Goal: Task Accomplishment & Management: Complete application form

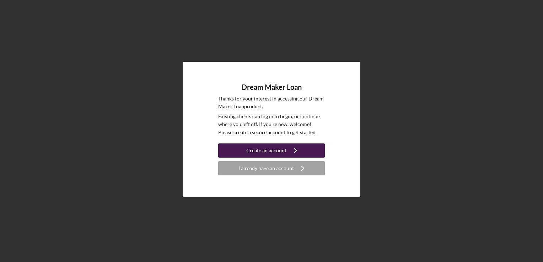
click at [291, 151] on icon "Icon/Navigate" at bounding box center [296, 151] width 18 height 18
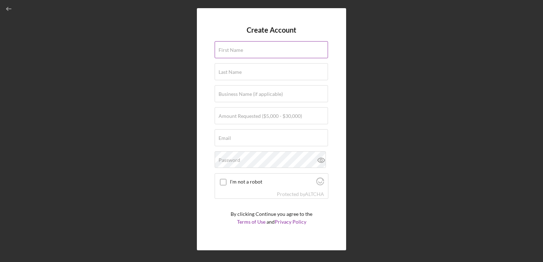
click at [237, 49] on label "First Name" at bounding box center [231, 50] width 25 height 6
click at [237, 49] on input "First Name" at bounding box center [271, 49] width 113 height 17
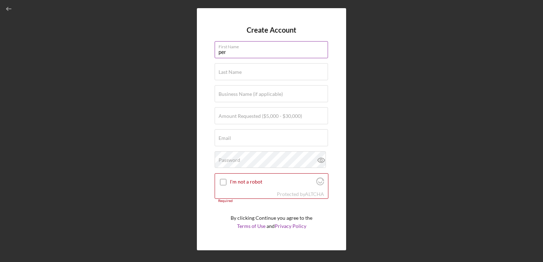
type input "permashwar"
type input "Bharat"
type input "tilaknina@gmail.com"
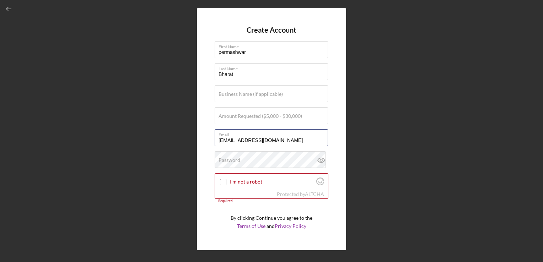
drag, startPoint x: 268, startPoint y: 142, endPoint x: 181, endPoint y: 155, distance: 87.3
click at [181, 155] on div "Create Account First Name permashwar Last Name Bharat Business Name (if applica…" at bounding box center [272, 129] width 536 height 259
type input "bharatpermashwar7@gmail.com"
click at [241, 157] on div "Password" at bounding box center [272, 160] width 114 height 18
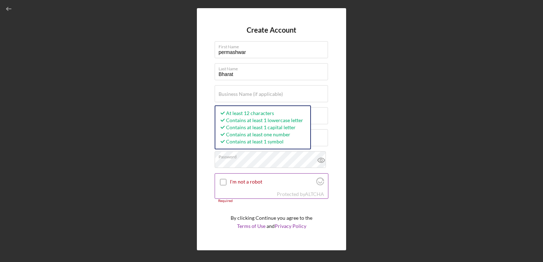
click at [223, 183] on input "I'm not a robot" at bounding box center [223, 182] width 6 height 6
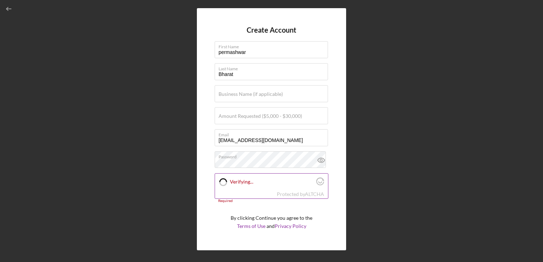
checkbox input "true"
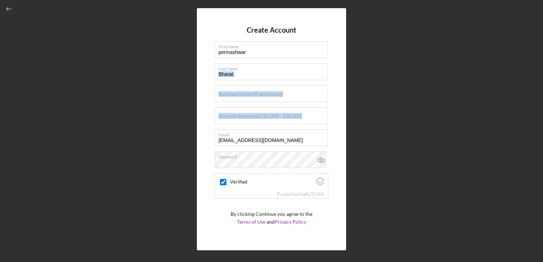
drag, startPoint x: 330, startPoint y: 74, endPoint x: 342, endPoint y: 116, distance: 44.0
click at [342, 116] on div "Create Account First Name permashwar Last Name Bharat Business Name (if applica…" at bounding box center [271, 129] width 149 height 242
drag, startPoint x: 342, startPoint y: 116, endPoint x: 364, endPoint y: 127, distance: 24.6
click at [364, 127] on div "Create Account First Name permashwar Last Name Bharat Business Name (if applica…" at bounding box center [272, 129] width 536 height 259
click at [240, 96] on label "Business Name (if applicable)" at bounding box center [251, 94] width 64 height 6
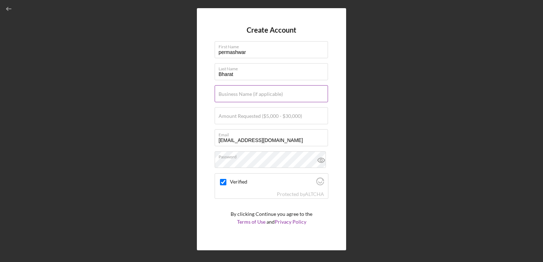
click at [240, 96] on input "Business Name (if applicable)" at bounding box center [271, 93] width 113 height 17
type input "A& J caribbean taste"
click at [246, 121] on input "Amount Requested ($5,000 - $30,000)" at bounding box center [271, 115] width 113 height 17
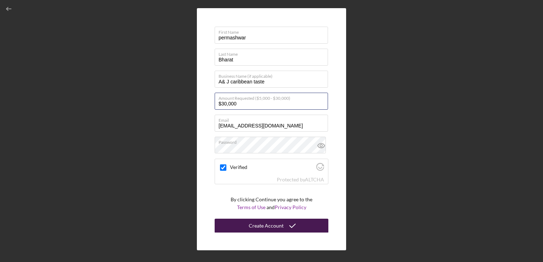
type input "$30,000"
click at [254, 225] on div "Create Account" at bounding box center [266, 226] width 35 height 14
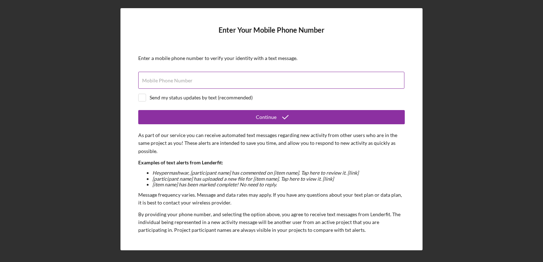
click at [170, 79] on label "Mobile Phone Number" at bounding box center [167, 81] width 50 height 6
click at [170, 79] on input "Mobile Phone Number" at bounding box center [271, 80] width 266 height 17
type input "(862) 291-8124"
click at [139, 100] on input "checkbox" at bounding box center [142, 97] width 7 height 7
checkbox input "true"
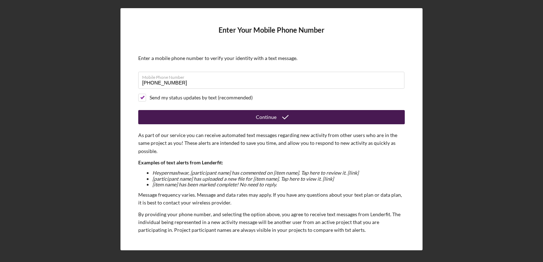
click at [272, 118] on div "Continue" at bounding box center [266, 117] width 21 height 14
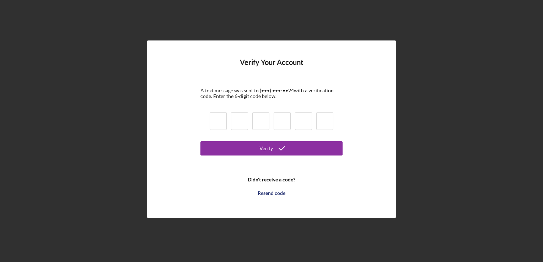
click at [217, 122] on input at bounding box center [218, 121] width 17 height 18
type input "8"
type input "1"
type input "7"
type input "1"
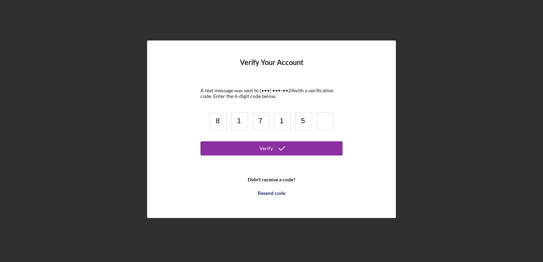
type input "5"
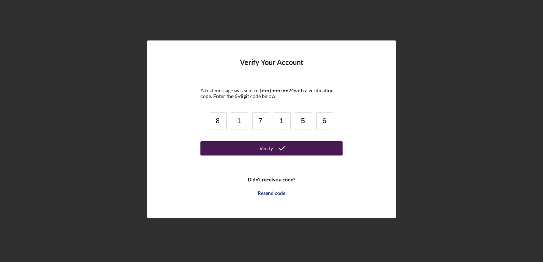
type input "6"
click at [259, 151] on button "Verify" at bounding box center [271, 148] width 142 height 14
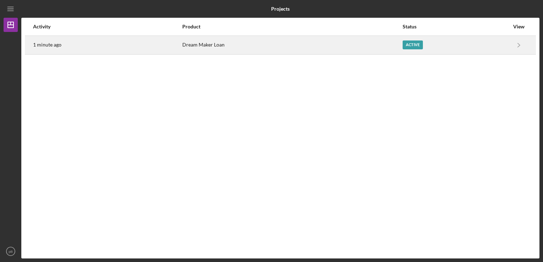
click at [414, 46] on div "Active" at bounding box center [413, 45] width 20 height 9
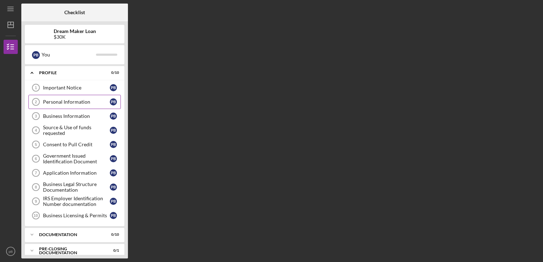
click at [101, 101] on div "Personal Information" at bounding box center [76, 102] width 67 height 6
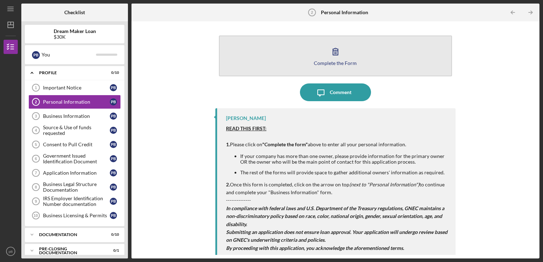
click at [321, 59] on button "Complete the Form Form" at bounding box center [336, 56] width 234 height 41
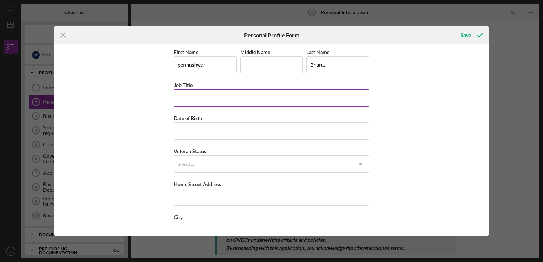
click at [224, 102] on input "Job Title" at bounding box center [272, 98] width 196 height 17
type input "owner"
click at [204, 132] on input "Date of Birth" at bounding box center [272, 131] width 196 height 17
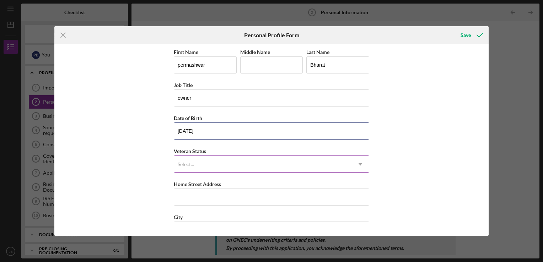
type input "02/26/1986"
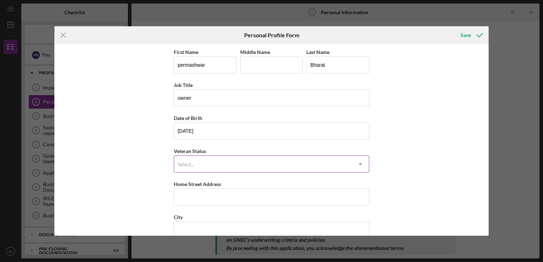
click at [359, 163] on icon "Icon/Dropdown Arrow" at bounding box center [360, 164] width 17 height 17
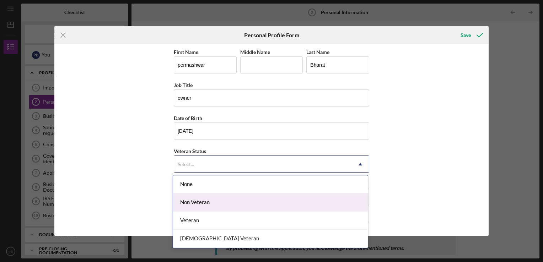
click at [327, 206] on div "Non Veteran" at bounding box center [270, 203] width 195 height 18
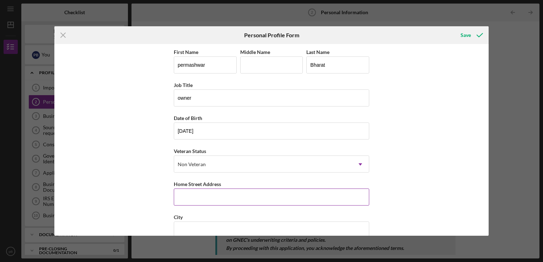
click at [256, 196] on input "Home Street Address" at bounding box center [272, 197] width 196 height 17
type input "93 grove street bloomfield"
type input "BLOOMFIELD"
type input "07003"
type input "New Jersey"
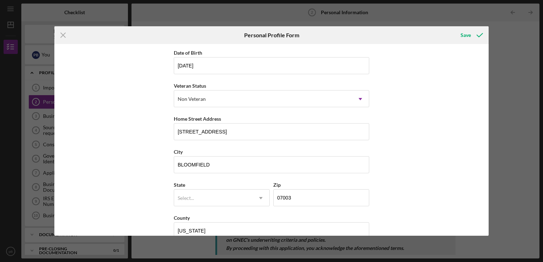
scroll to position [78, 0]
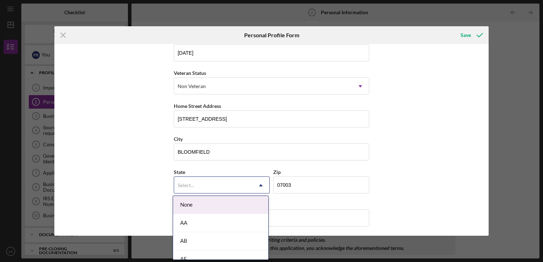
click at [259, 185] on icon "Icon/Dropdown Arrow" at bounding box center [260, 185] width 17 height 17
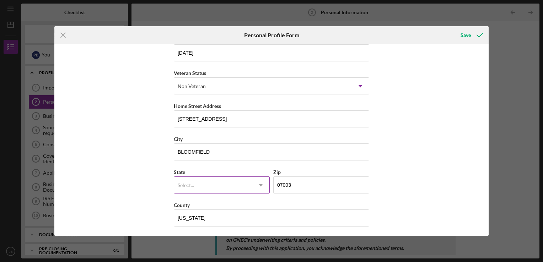
click at [260, 182] on icon "Icon/Dropdown Arrow" at bounding box center [260, 185] width 17 height 17
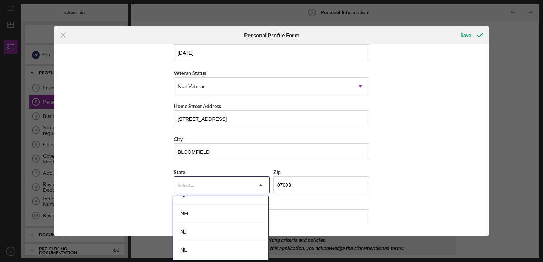
scroll to position [760, 0]
click at [183, 242] on div "NJ" at bounding box center [220, 243] width 95 height 18
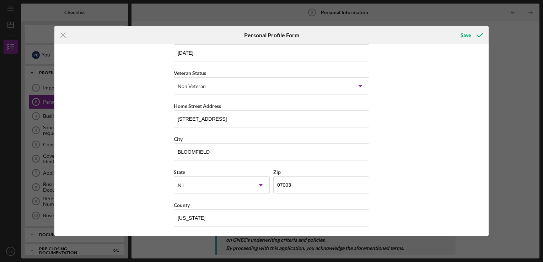
drag, startPoint x: 486, startPoint y: 132, endPoint x: 489, endPoint y: 159, distance: 27.8
click at [489, 159] on div "Icon/Menu Close Personal Profile Form Save First Name permashwar Middle Name La…" at bounding box center [271, 131] width 543 height 262
drag, startPoint x: 489, startPoint y: 159, endPoint x: 454, endPoint y: 154, distance: 35.5
click at [454, 154] on div "First Name permashwar Middle Name Last Name Bharat Job Title owner Date of Birt…" at bounding box center [271, 140] width 434 height 192
click at [421, 143] on div "First Name permashwar Middle Name Last Name Bharat Job Title owner Date of Birt…" at bounding box center [271, 140] width 434 height 192
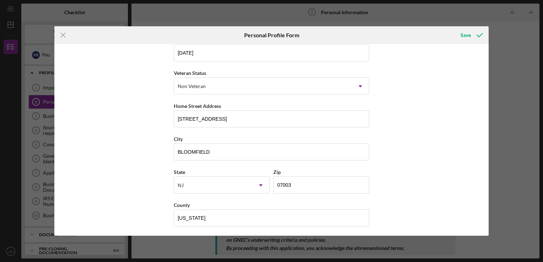
drag, startPoint x: 476, startPoint y: 36, endPoint x: 394, endPoint y: 70, distance: 88.9
click at [394, 70] on div "First Name permashwar Middle Name Last Name Bharat Job Title owner Date of Birt…" at bounding box center [271, 140] width 434 height 192
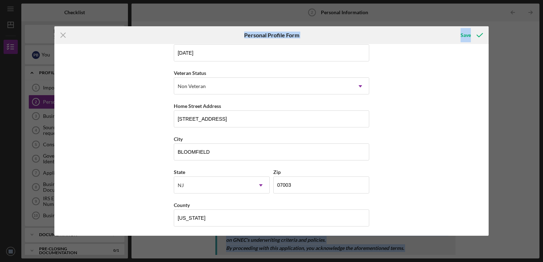
drag, startPoint x: 536, startPoint y: 43, endPoint x: 544, endPoint y: 85, distance: 42.7
click at [543, 85] on html "Icon/Menu Personal Information 2 Personal Information Checklist Dream Maker Loa…" at bounding box center [271, 131] width 543 height 262
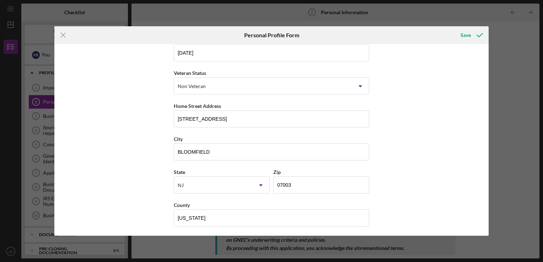
drag, startPoint x: 544, startPoint y: 85, endPoint x: 481, endPoint y: 125, distance: 75.6
click at [481, 125] on div "First Name permashwar Middle Name Last Name Bharat Job Title owner Date of Birt…" at bounding box center [271, 140] width 434 height 192
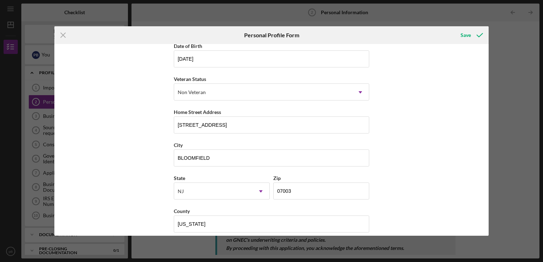
scroll to position [78, 0]
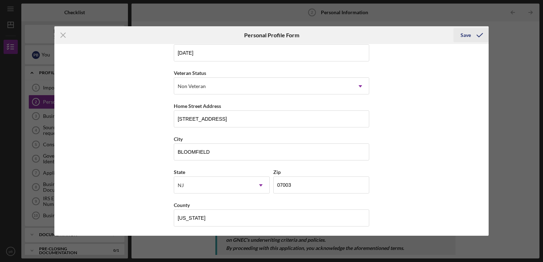
click at [478, 35] on icon "submit" at bounding box center [480, 35] width 18 height 18
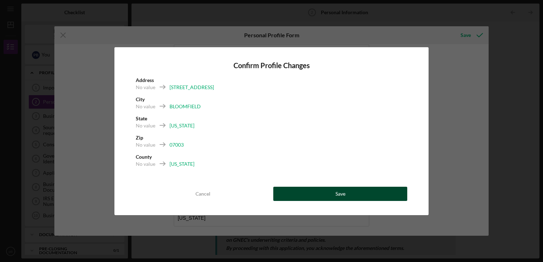
click at [353, 192] on button "Save" at bounding box center [340, 194] width 134 height 14
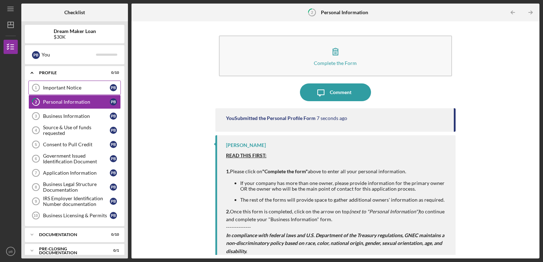
click at [108, 88] on div "Important Notice" at bounding box center [76, 88] width 67 height 6
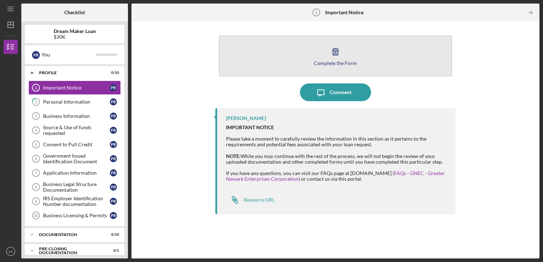
drag, startPoint x: 335, startPoint y: 53, endPoint x: 328, endPoint y: 57, distance: 7.9
click at [328, 57] on icon "button" at bounding box center [336, 52] width 18 height 18
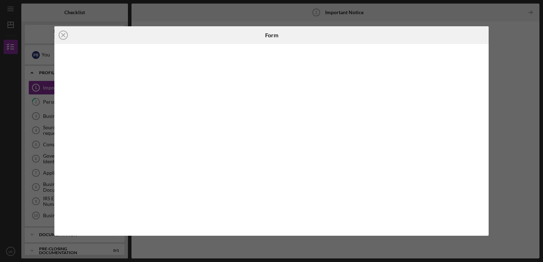
click at [411, 49] on div at bounding box center [271, 140] width 434 height 192
click at [63, 35] on line at bounding box center [63, 35] width 4 height 4
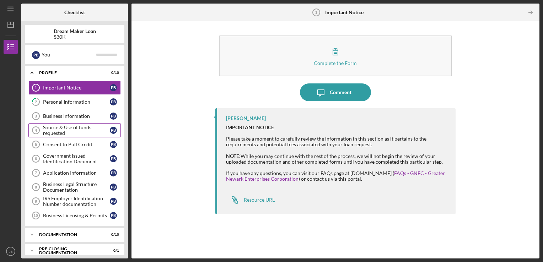
drag, startPoint x: 76, startPoint y: 127, endPoint x: 62, endPoint y: 127, distance: 14.6
click at [62, 127] on div "Source & Use of funds requested" at bounding box center [76, 130] width 67 height 11
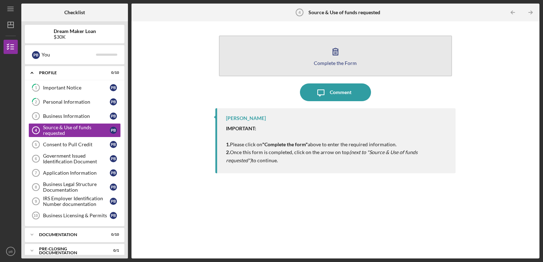
drag, startPoint x: 337, startPoint y: 49, endPoint x: 331, endPoint y: 61, distance: 13.2
click at [331, 61] on div "Complete the Form" at bounding box center [335, 62] width 43 height 5
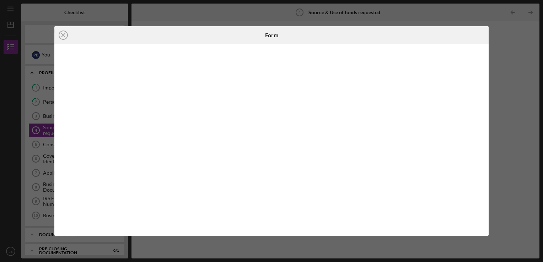
drag, startPoint x: 482, startPoint y: 175, endPoint x: 491, endPoint y: 205, distance: 31.6
click at [491, 205] on div "Icon/Close Form" at bounding box center [271, 131] width 543 height 262
click at [62, 36] on line at bounding box center [63, 35] width 4 height 4
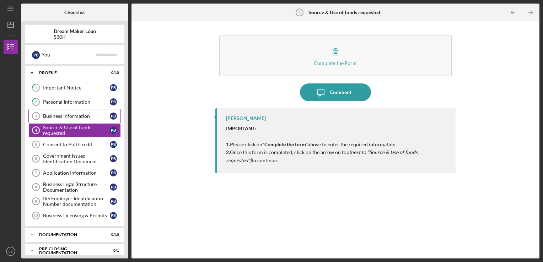
click at [71, 113] on div "Business Information" at bounding box center [76, 116] width 67 height 6
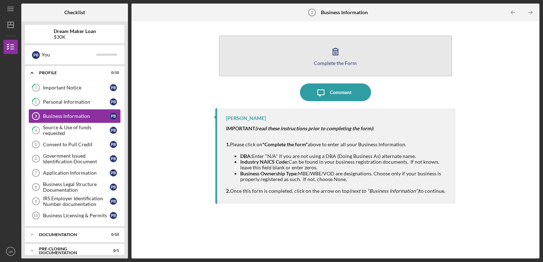
click at [336, 51] on icon "button" at bounding box center [335, 51] width 5 height 7
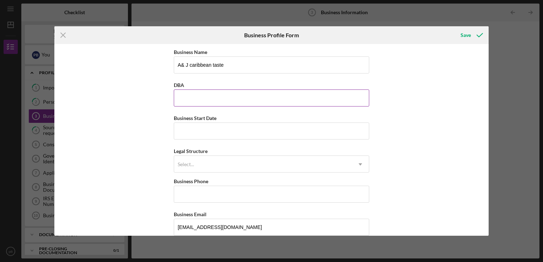
click at [193, 101] on input "DBA" at bounding box center [272, 98] width 196 height 17
type input "a"
type input "A& j caribbean taste"
click at [205, 129] on input "Business Start Date" at bounding box center [272, 131] width 196 height 17
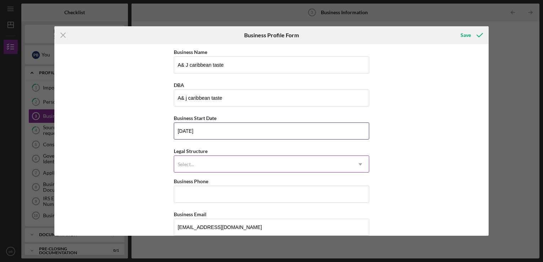
type input "05/12/2023"
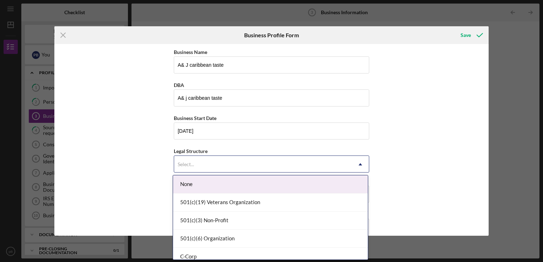
click at [359, 163] on icon "Icon/Dropdown Arrow" at bounding box center [360, 164] width 17 height 17
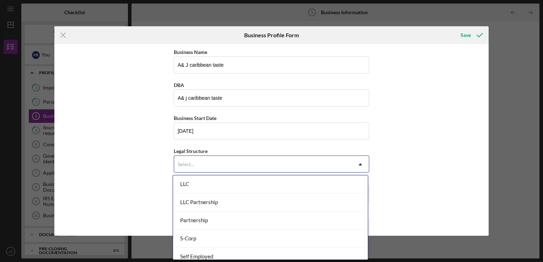
scroll to position [128, 0]
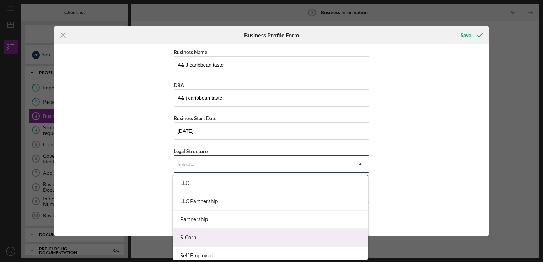
click at [231, 239] on div "S-Corp" at bounding box center [270, 238] width 195 height 18
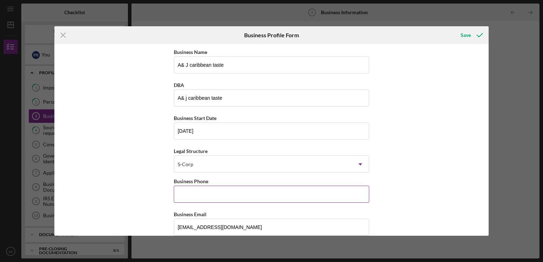
click at [209, 192] on input "Business Phone" at bounding box center [272, 194] width 196 height 17
type input "(862) 291-8124"
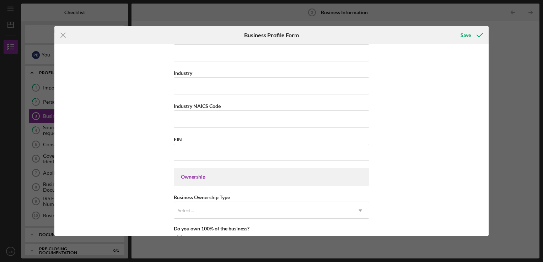
scroll to position [211, 0]
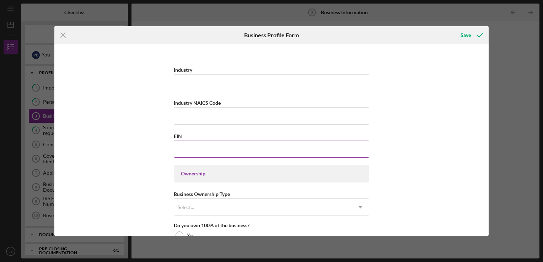
click at [199, 150] on input "EIN" at bounding box center [272, 149] width 196 height 17
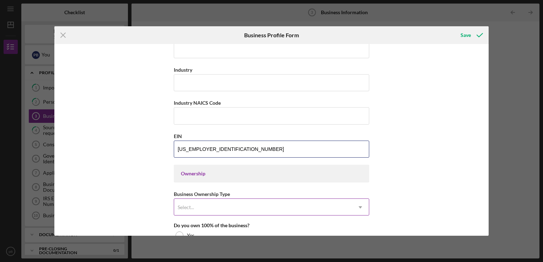
type input "92-2169815"
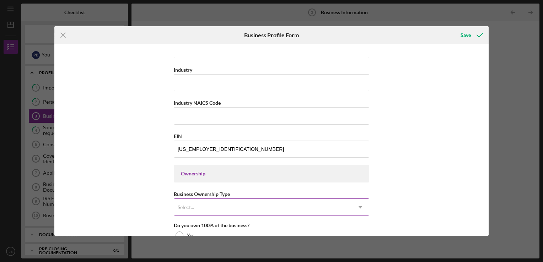
click at [360, 207] on use at bounding box center [361, 208] width 4 height 2
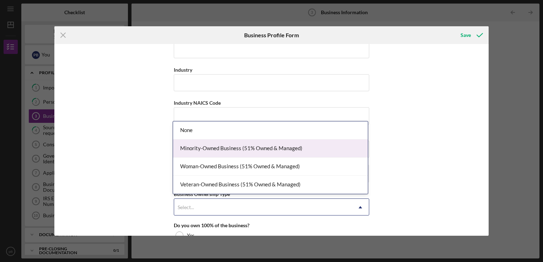
click at [285, 147] on div "Minority-Owned Business (51% Owned & Managed)" at bounding box center [270, 149] width 195 height 18
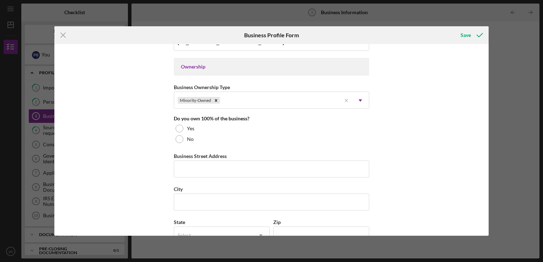
scroll to position [335, 0]
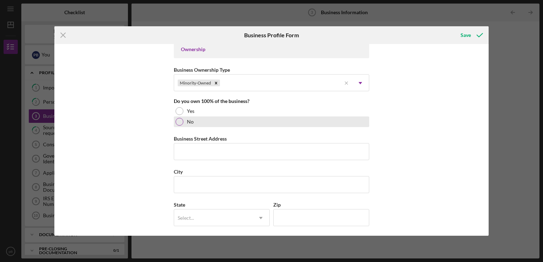
click at [177, 121] on div at bounding box center [180, 122] width 8 height 8
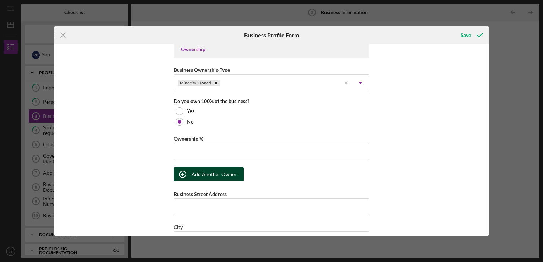
click at [198, 173] on div "Add Another Owner" at bounding box center [214, 174] width 45 height 14
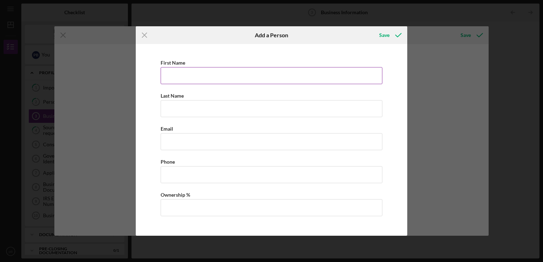
click at [181, 80] on input "First Name" at bounding box center [272, 75] width 222 height 17
type input "jaikaran"
click at [168, 108] on input "Last Name" at bounding box center [272, 108] width 222 height 17
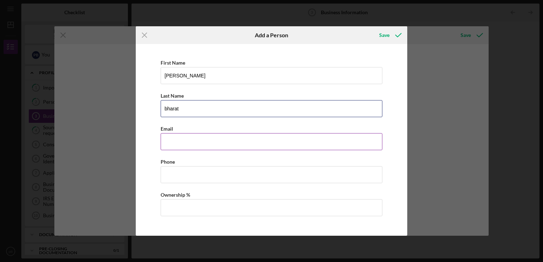
type input "Bharat"
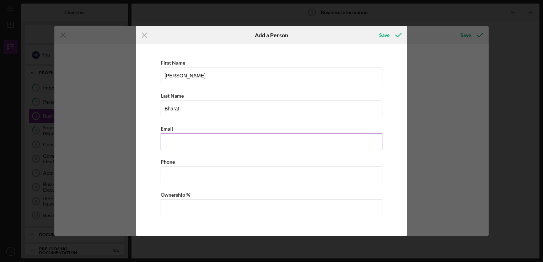
type input "tilaknina@gmail.com"
type input "(862) 291-8124"
click at [198, 207] on input "Ownership %" at bounding box center [272, 207] width 222 height 17
type input "50.00%"
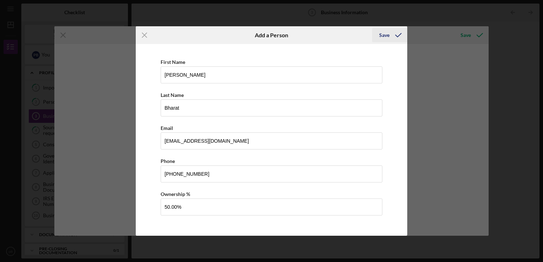
click at [390, 36] on icon "button" at bounding box center [399, 35] width 18 height 18
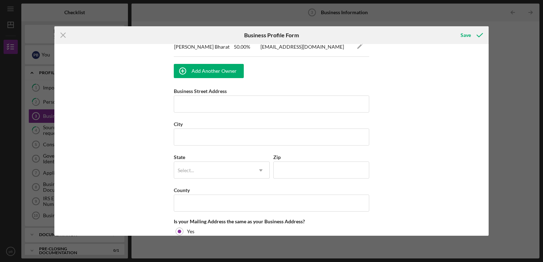
scroll to position [485, 0]
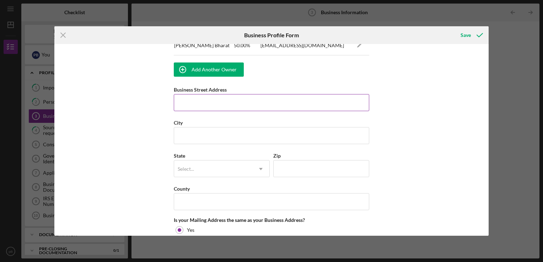
click at [209, 103] on input "Business Street Address" at bounding box center [272, 102] width 196 height 17
type input "150 halsey street"
click at [204, 136] on input "City" at bounding box center [272, 135] width 196 height 17
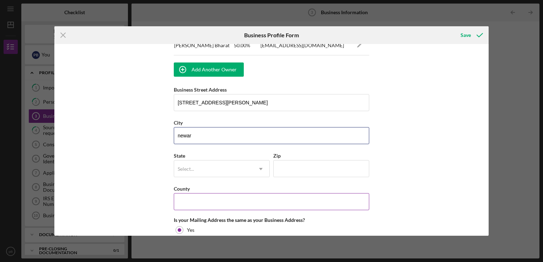
type input "newark"
type input "07102"
type input "New Jersey"
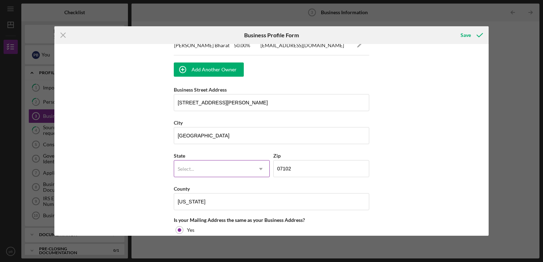
click at [259, 168] on use at bounding box center [261, 169] width 4 height 2
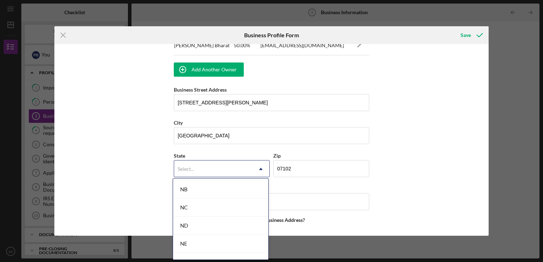
scroll to position [753, 0]
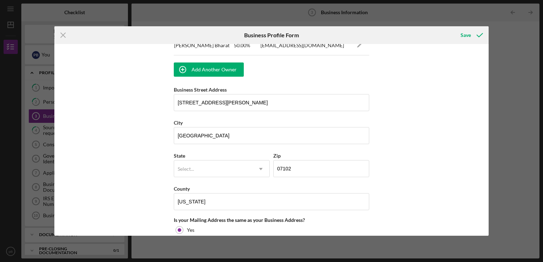
drag, startPoint x: 206, startPoint y: 232, endPoint x: 466, endPoint y: 155, distance: 270.5
click at [466, 155] on div "Business Name A& J caribbean taste DBA A& j caribbean taste Business Start Date…" at bounding box center [271, 140] width 434 height 192
click at [260, 168] on use at bounding box center [261, 169] width 4 height 2
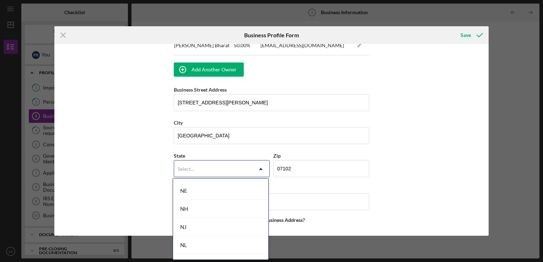
scroll to position [777, 0]
click at [213, 206] on div "NJ" at bounding box center [220, 208] width 95 height 18
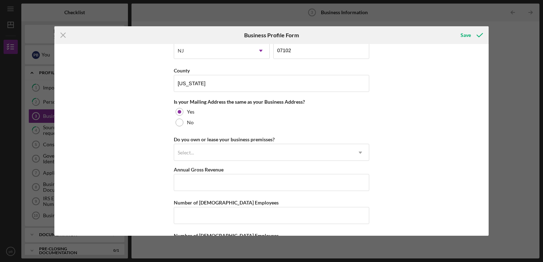
scroll to position [606, 0]
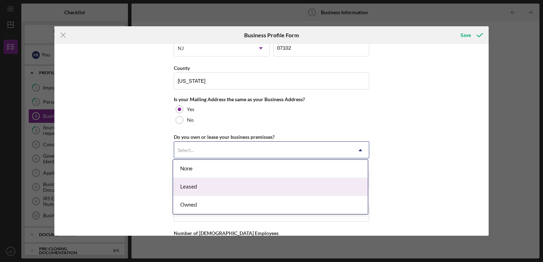
drag, startPoint x: 360, startPoint y: 148, endPoint x: 262, endPoint y: 193, distance: 107.9
click at [262, 193] on div "Leased" at bounding box center [270, 187] width 195 height 18
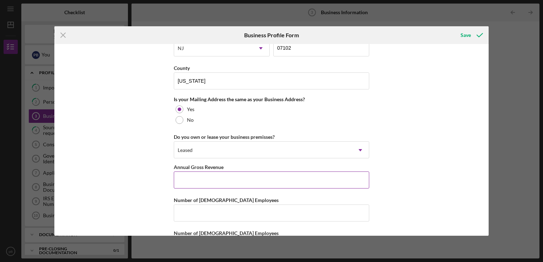
click at [231, 181] on input "Annual Gross Revenue" at bounding box center [272, 180] width 196 height 17
type input "$462,000"
click at [263, 207] on input "Number of Full-Time Employees" at bounding box center [272, 213] width 196 height 17
type input "2"
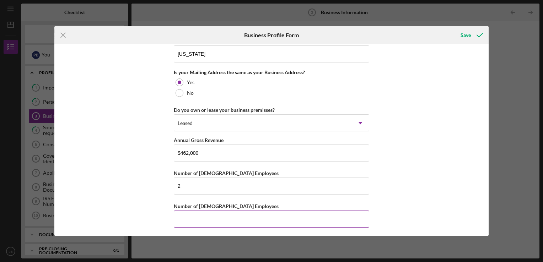
click at [203, 219] on input "Number of Part-Time Employees" at bounding box center [272, 219] width 196 height 17
type input "0"
drag, startPoint x: 479, startPoint y: 37, endPoint x: 469, endPoint y: 33, distance: 10.2
click at [469, 33] on div "Save" at bounding box center [466, 35] width 10 height 14
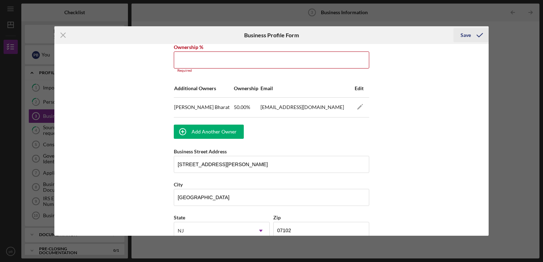
scroll to position [424, 0]
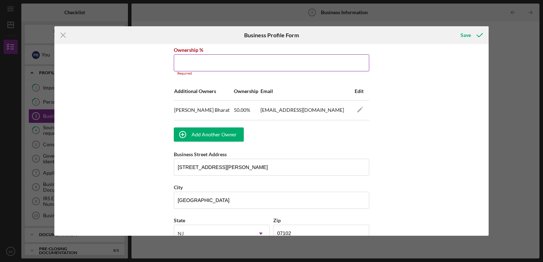
click at [204, 62] on input "Ownership %" at bounding box center [272, 62] width 196 height 17
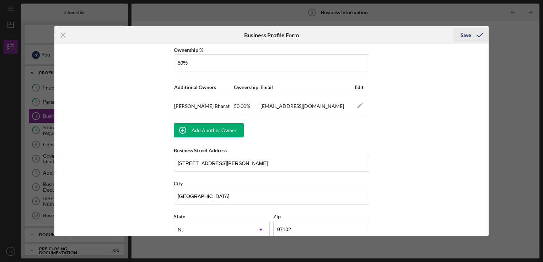
type input "50.00%"
drag, startPoint x: 478, startPoint y: 32, endPoint x: 400, endPoint y: 48, distance: 80.2
click at [400, 48] on div "Business Name A& J caribbean taste DBA A& j caribbean taste Business Start Date…" at bounding box center [271, 140] width 434 height 192
click at [466, 36] on div "Save" at bounding box center [466, 35] width 10 height 14
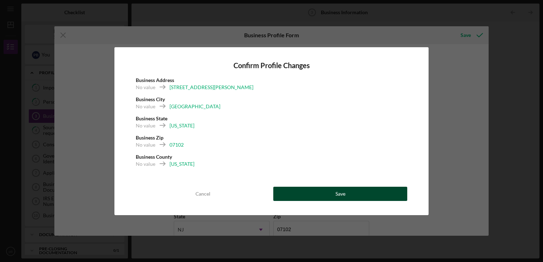
drag, startPoint x: 361, startPoint y: 192, endPoint x: 331, endPoint y: 195, distance: 30.7
click at [331, 195] on button "Save" at bounding box center [340, 194] width 134 height 14
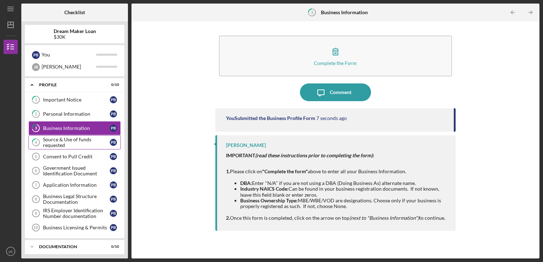
click at [100, 139] on div "Source & Use of funds requested" at bounding box center [76, 142] width 67 height 11
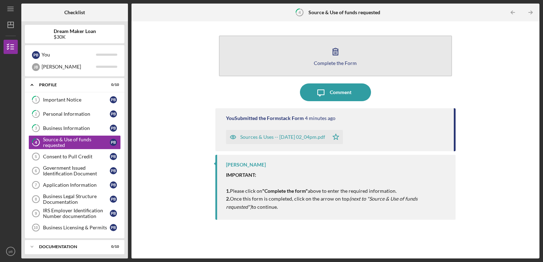
drag, startPoint x: 333, startPoint y: 58, endPoint x: 326, endPoint y: 56, distance: 7.3
click at [326, 56] on button "Complete the Form Form" at bounding box center [336, 56] width 234 height 41
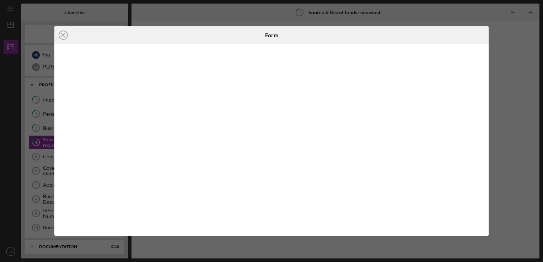
drag, startPoint x: 482, startPoint y: 77, endPoint x: 492, endPoint y: 113, distance: 36.8
click at [492, 113] on div "Icon/Close Form" at bounding box center [271, 131] width 543 height 262
drag, startPoint x: 486, startPoint y: 105, endPoint x: 488, endPoint y: 119, distance: 14.7
click at [488, 119] on div at bounding box center [271, 140] width 434 height 192
click at [519, 63] on div "Icon/Close Form" at bounding box center [271, 131] width 543 height 262
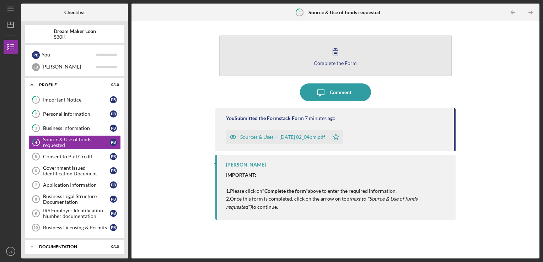
click at [338, 55] on icon "button" at bounding box center [335, 51] width 5 height 7
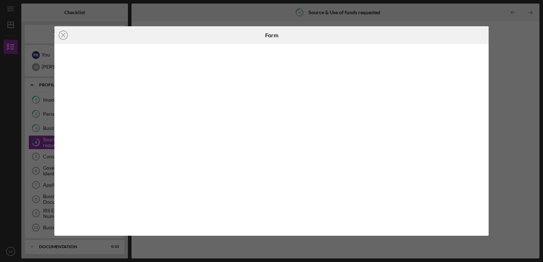
click at [527, 54] on div "Icon/Close Form" at bounding box center [271, 131] width 543 height 262
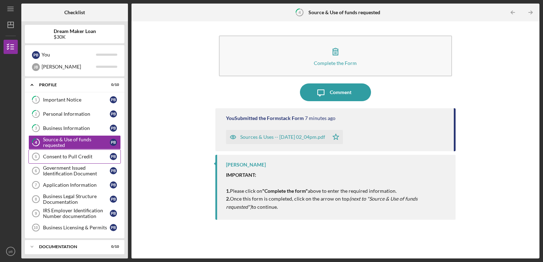
click at [65, 156] on div "Consent to Pull Credit" at bounding box center [76, 157] width 67 height 6
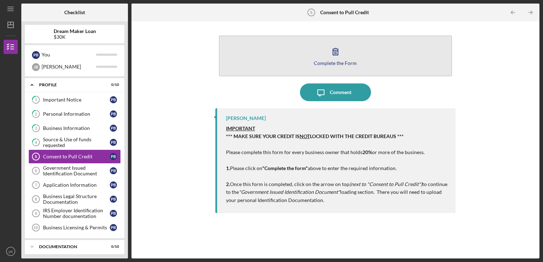
click at [337, 50] on icon "button" at bounding box center [336, 52] width 18 height 18
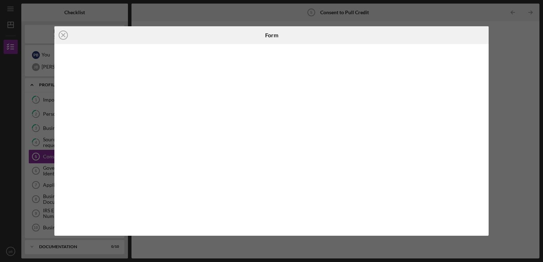
click at [64, 33] on icon "Icon/Close" at bounding box center [63, 35] width 18 height 18
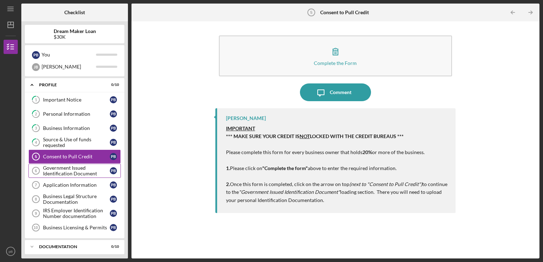
click at [70, 167] on div "Government Issued Identification Document" at bounding box center [76, 170] width 67 height 11
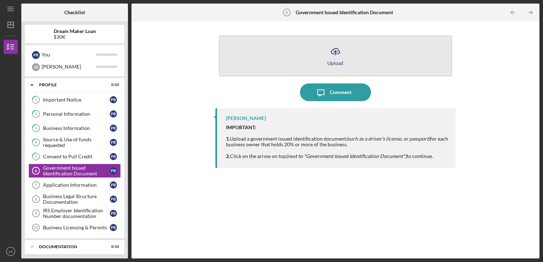
click at [334, 53] on icon "button" at bounding box center [335, 50] width 9 height 5
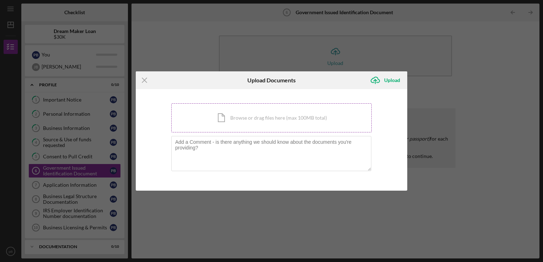
click at [241, 123] on div "Icon/Document Browse or drag files here (max 100MB total) Tap to choose files o…" at bounding box center [271, 117] width 200 height 29
click at [146, 78] on icon "Icon/Menu Close" at bounding box center [145, 80] width 18 height 18
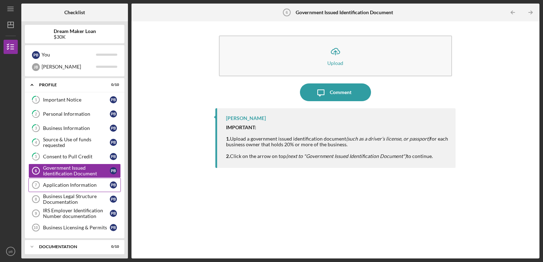
click at [72, 182] on div "Application Information" at bounding box center [76, 185] width 67 height 6
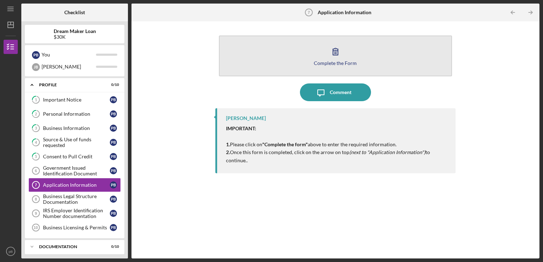
click at [337, 55] on icon "button" at bounding box center [335, 51] width 5 height 7
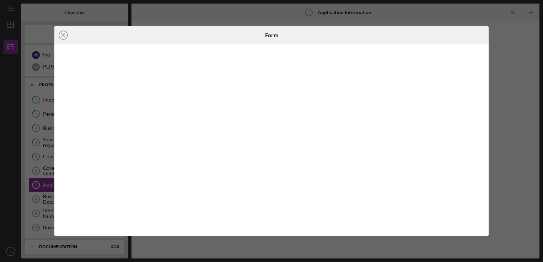
drag, startPoint x: 483, startPoint y: 110, endPoint x: 494, endPoint y: 137, distance: 29.2
click at [494, 137] on div "Icon/Close Form" at bounding box center [271, 131] width 543 height 262
drag, startPoint x: 483, startPoint y: 199, endPoint x: 485, endPoint y: 209, distance: 9.8
click at [485, 209] on div at bounding box center [271, 140] width 434 height 192
drag, startPoint x: 482, startPoint y: 215, endPoint x: 485, endPoint y: 232, distance: 17.7
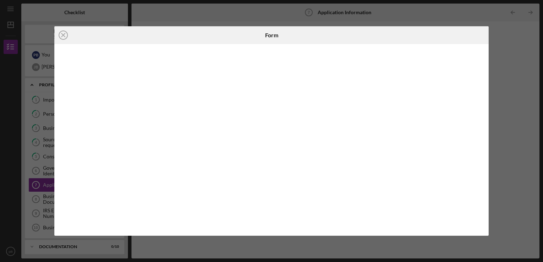
click at [485, 232] on div at bounding box center [271, 140] width 434 height 192
drag, startPoint x: 483, startPoint y: 106, endPoint x: 487, endPoint y: 131, distance: 25.2
click at [487, 131] on div at bounding box center [271, 140] width 434 height 192
drag, startPoint x: 482, startPoint y: 69, endPoint x: 489, endPoint y: 111, distance: 42.5
click at [489, 111] on div "Icon/Close Form" at bounding box center [271, 131] width 543 height 262
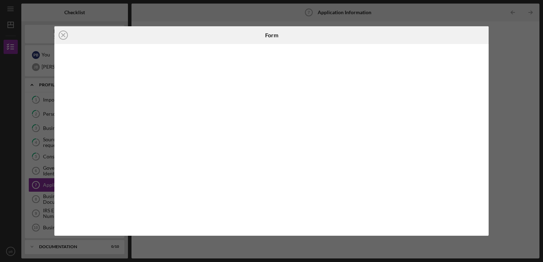
drag, startPoint x: 483, startPoint y: 193, endPoint x: 484, endPoint y: 223, distance: 29.2
click at [484, 223] on div at bounding box center [271, 140] width 434 height 192
click at [66, 33] on icon "Icon/Close" at bounding box center [63, 35] width 18 height 18
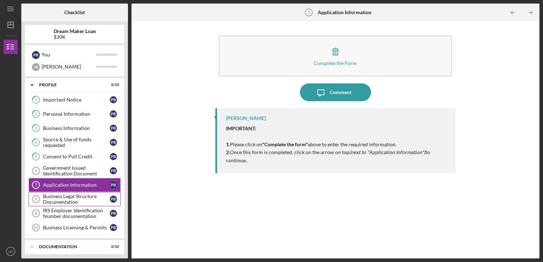
click at [61, 198] on div "Business Legal Structure Documentation" at bounding box center [76, 199] width 67 height 11
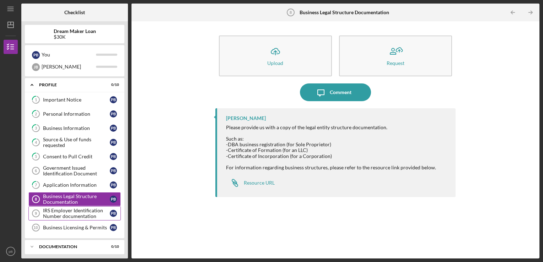
click at [63, 213] on div "IRS Employer Identification Number documentation" at bounding box center [76, 213] width 67 height 11
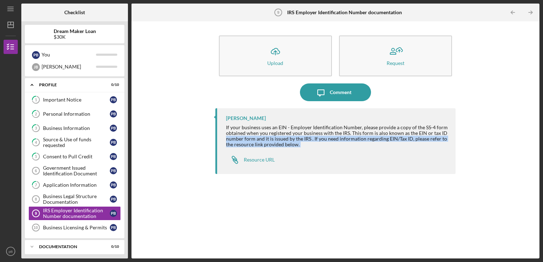
drag, startPoint x: 132, startPoint y: 138, endPoint x: 138, endPoint y: 161, distance: 24.4
click at [138, 161] on div "Icon/Upload Upload Request Icon/Message Comment Vincent Tanner If your business…" at bounding box center [336, 139] width 408 height 237
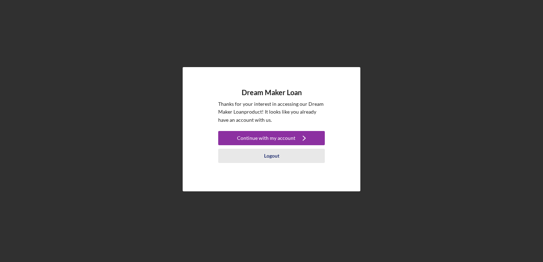
click at [269, 156] on div "Logout" at bounding box center [271, 156] width 15 height 14
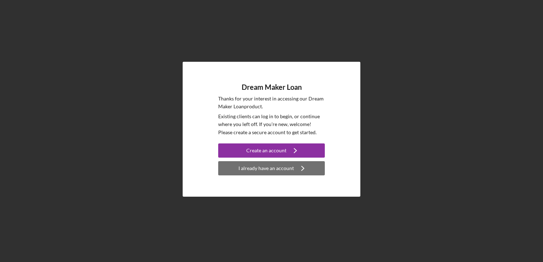
click at [283, 168] on div "I already have an account" at bounding box center [266, 168] width 55 height 14
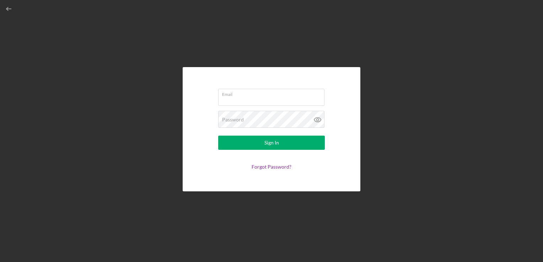
type input "[EMAIL_ADDRESS][DOMAIN_NAME]"
click at [320, 121] on icon at bounding box center [317, 120] width 7 height 5
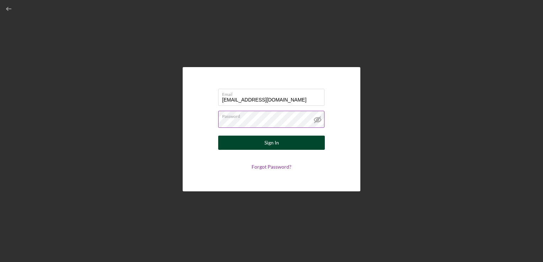
click at [289, 145] on button "Sign In" at bounding box center [271, 143] width 107 height 14
